Goal: Information Seeking & Learning: Learn about a topic

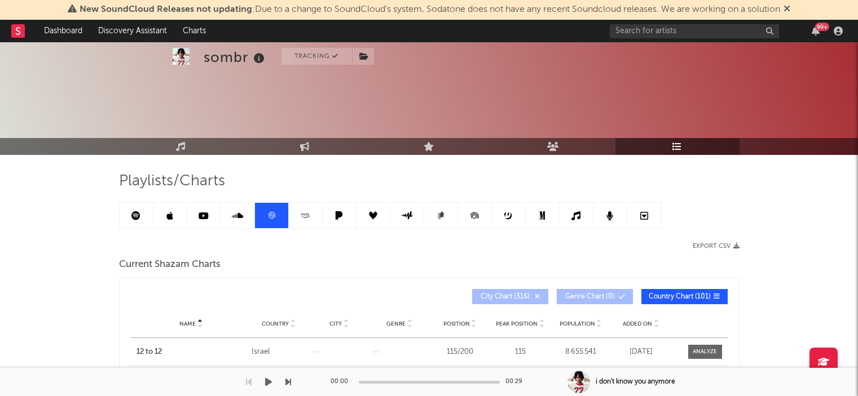
scroll to position [245, 0]
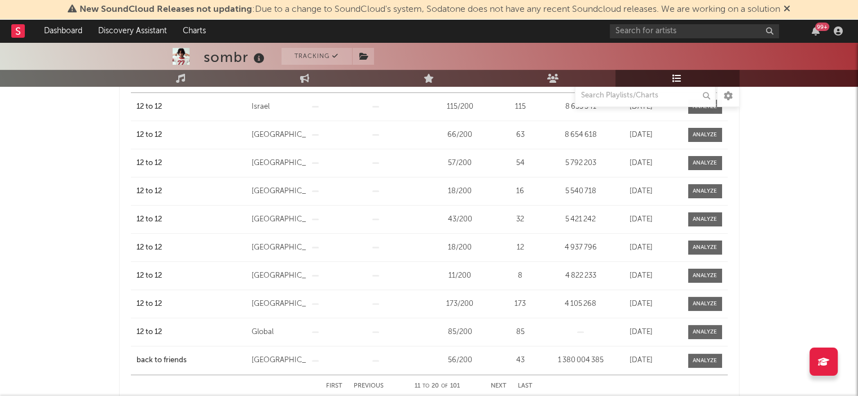
click at [87, 276] on div "sombr Tracking [GEOGRAPHIC_DATA] | Indie Rock Edit Tracking Email Alerts Off Be…" at bounding box center [429, 339] width 858 height 1085
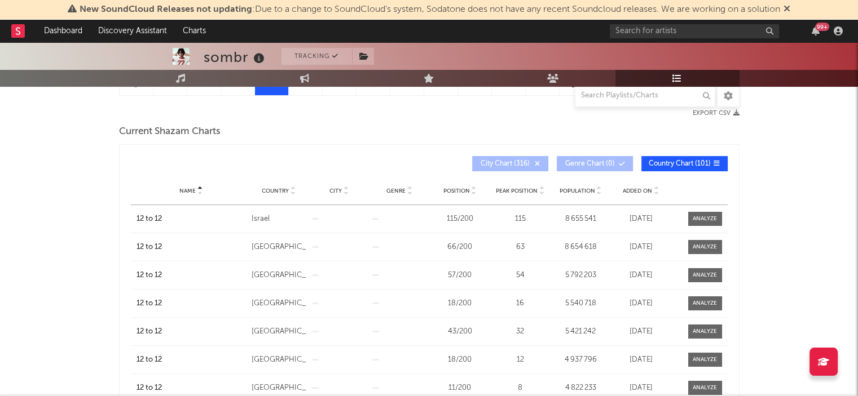
scroll to position [133, 0]
click at [183, 184] on div "Name Country City Genre Position Peak Position Population Added On Exit Date" at bounding box center [429, 192] width 597 height 28
click at [185, 191] on span "Name" at bounding box center [187, 191] width 16 height 7
click at [184, 191] on span "Name" at bounding box center [187, 191] width 16 height 7
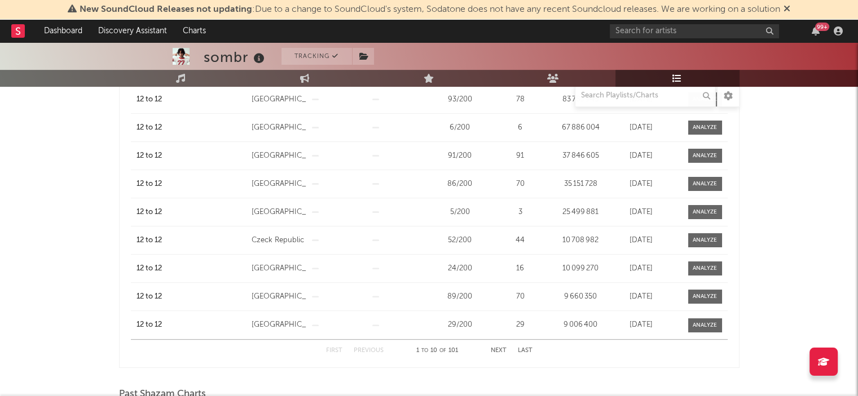
scroll to position [281, 0]
click at [500, 347] on button "Next" at bounding box center [499, 350] width 16 height 6
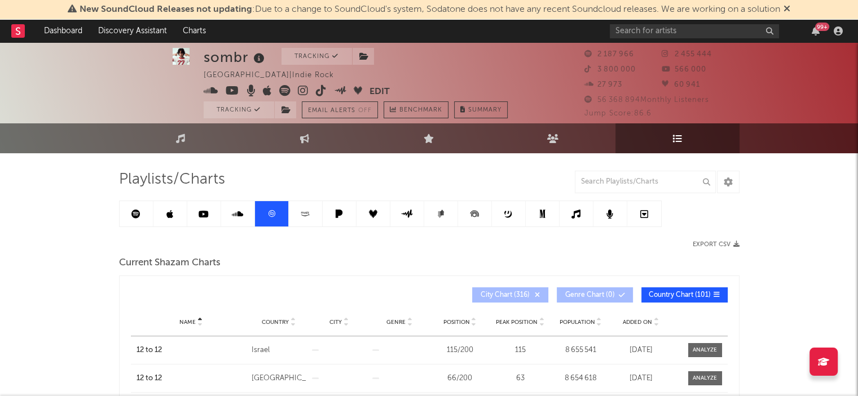
scroll to position [2, 0]
click at [135, 211] on icon at bounding box center [135, 213] width 9 height 9
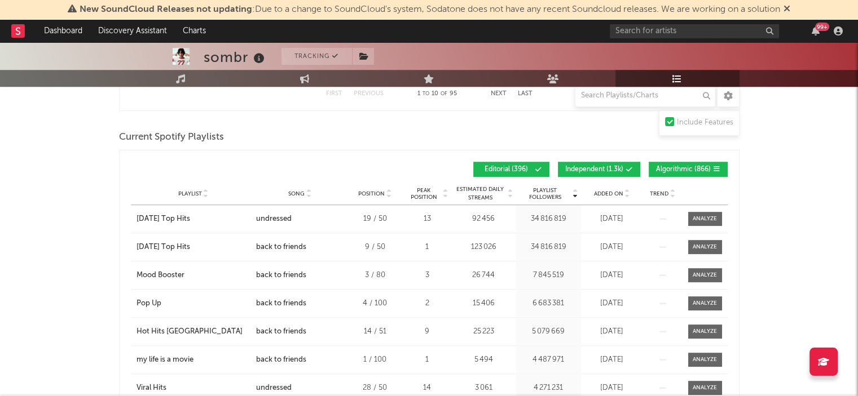
scroll to position [922, 0]
click at [294, 193] on span "Song" at bounding box center [296, 194] width 16 height 7
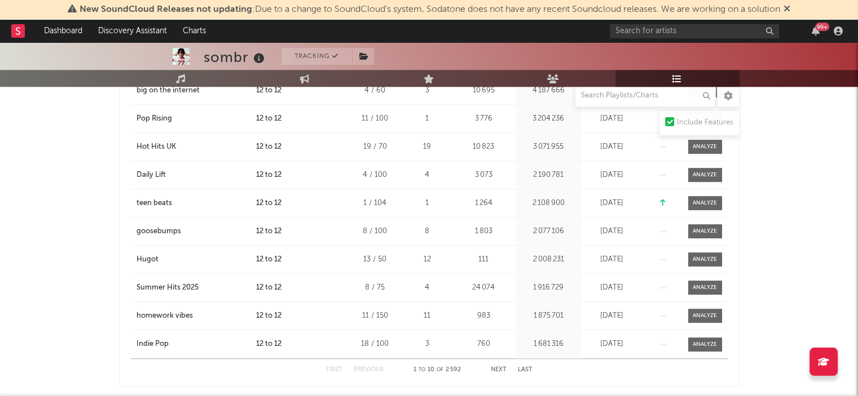
scroll to position [1051, 0]
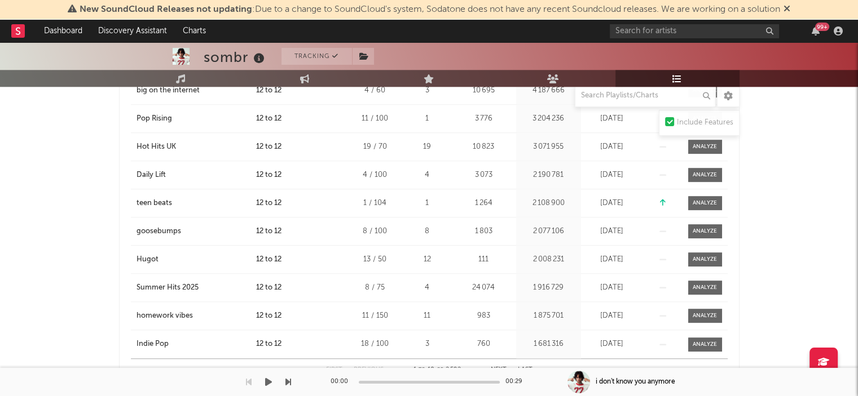
click at [501, 369] on div "00:00 00:29" at bounding box center [428, 382] width 197 height 28
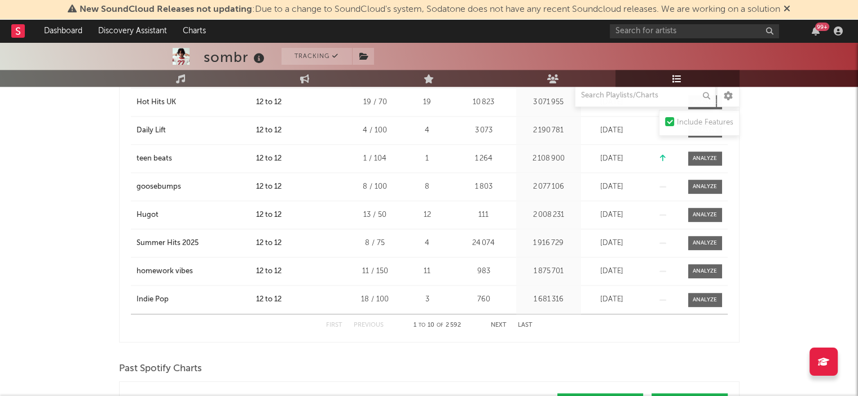
scroll to position [1095, 0]
click at [493, 324] on button "Next" at bounding box center [499, 326] width 16 height 6
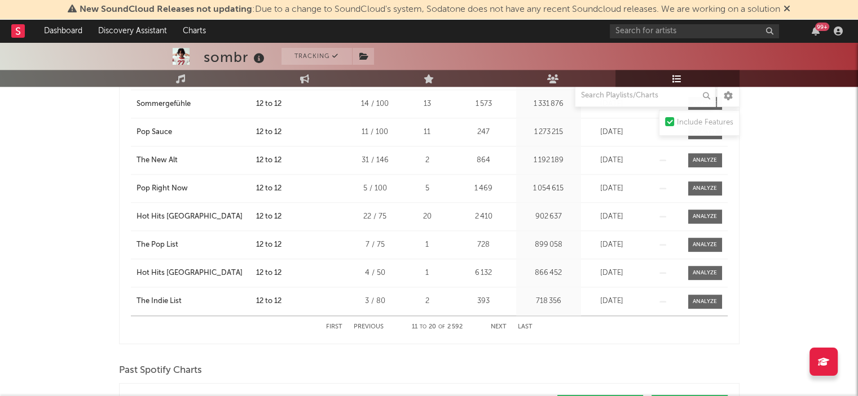
scroll to position [1094, 0]
click at [358, 325] on button "Previous" at bounding box center [369, 328] width 30 height 6
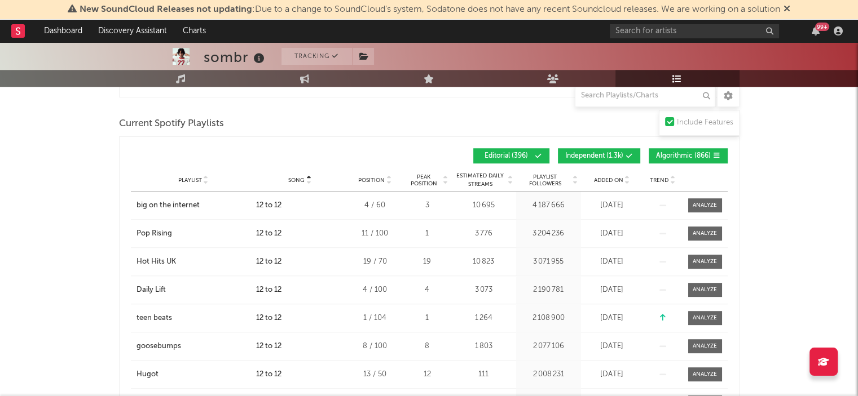
scroll to position [937, 0]
